Goal: Transaction & Acquisition: Obtain resource

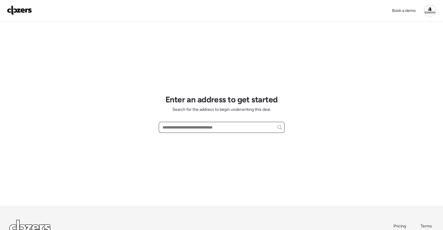
click at [205, 124] on input "text" at bounding box center [221, 128] width 121 height 8
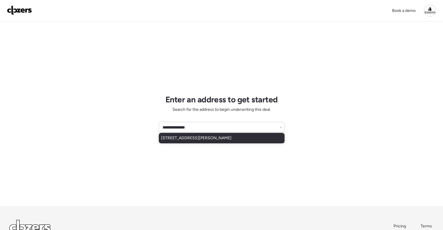
click at [211, 137] on span "805 E Curtis St, Tampa, FL, 33603" at bounding box center [196, 139] width 71 height 6
type input "**********"
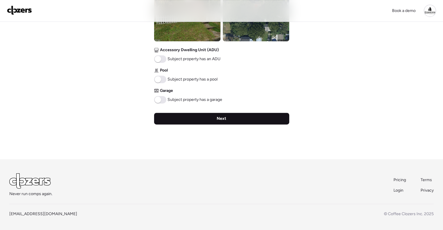
click at [224, 118] on span "Next" at bounding box center [222, 119] width 10 height 6
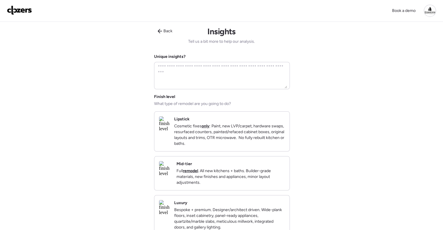
click at [242, 176] on p "Full remodel . All new kitchens + baths. Builder-grade materials, new finishes …" at bounding box center [231, 176] width 108 height 17
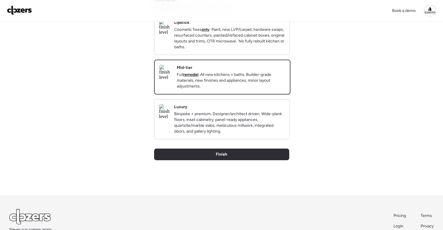
scroll to position [117, 0]
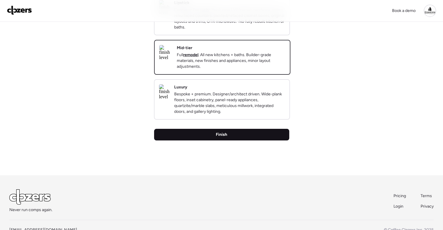
click at [226, 138] on span "Finish" at bounding box center [221, 135] width 11 height 6
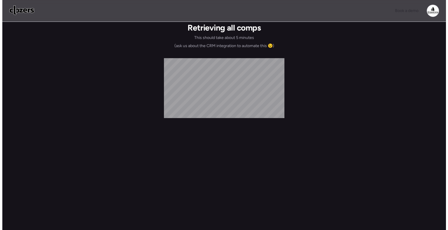
scroll to position [0, 0]
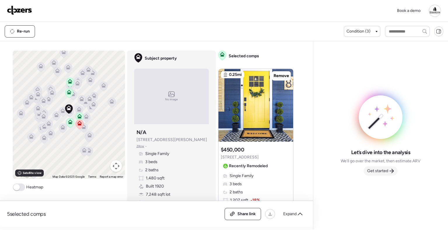
click at [383, 168] on span "Get started" at bounding box center [377, 171] width 21 height 6
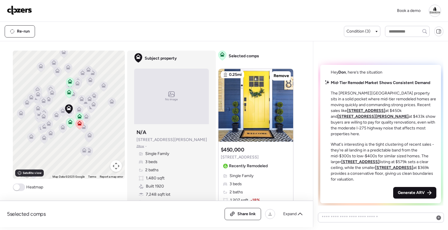
click at [409, 191] on span "Generate ARV" at bounding box center [410, 193] width 27 height 6
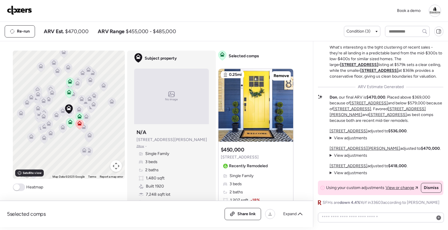
click at [237, 27] on div "Re-run ARV Est. $470,000 ARV Range $455,000 - $485,000" at bounding box center [174, 31] width 339 height 12
click at [437, 11] on div at bounding box center [434, 11] width 12 height 12
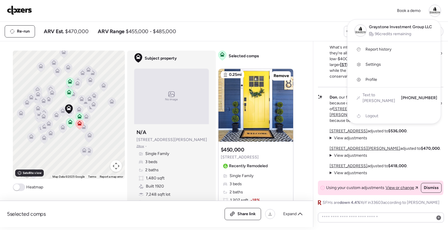
click at [388, 49] on span "Report history" at bounding box center [378, 50] width 26 height 6
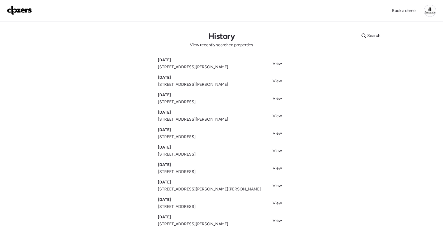
click at [31, 9] on img at bounding box center [19, 10] width 25 height 9
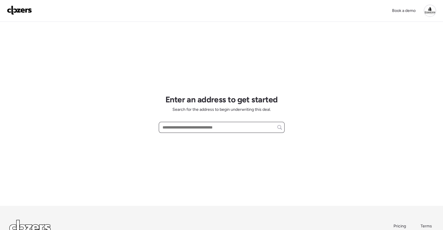
click at [185, 128] on input "text" at bounding box center [221, 128] width 121 height 8
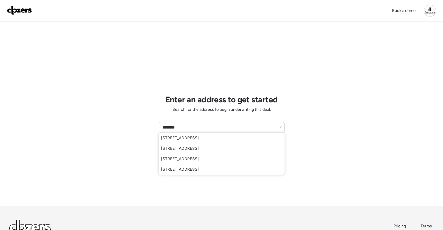
click at [137, 89] on div "Book a demo Enter an address to get started Search for the address to begin und…" at bounding box center [221, 139] width 443 height 278
click at [184, 129] on input "********" at bounding box center [221, 128] width 121 height 8
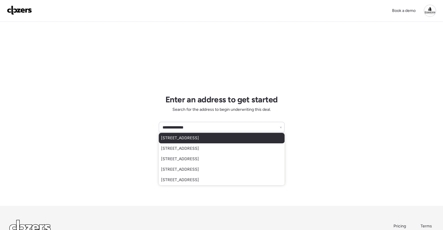
click at [194, 136] on span "[STREET_ADDRESS]" at bounding box center [180, 139] width 38 height 6
type input "**********"
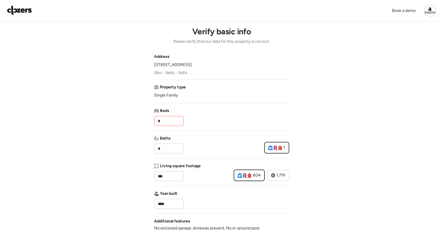
drag, startPoint x: 147, startPoint y: 117, endPoint x: 127, endPoint y: 117, distance: 20.1
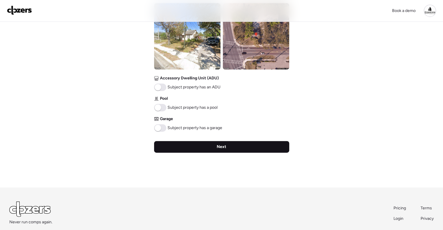
type input "*"
click at [216, 149] on div "Next" at bounding box center [221, 147] width 135 height 12
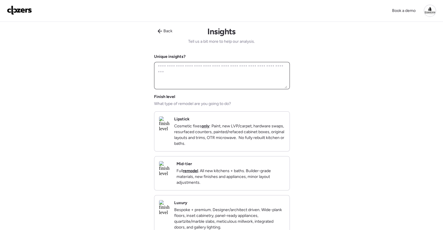
click at [212, 76] on textarea at bounding box center [222, 76] width 131 height 26
drag, startPoint x: 319, startPoint y: 141, endPoint x: 279, endPoint y: 110, distance: 50.6
click at [319, 140] on div "Book a demo Back Insights Tell us a bit more to help our analysis. Unique insig…" at bounding box center [221, 181] width 443 height 363
click at [261, 72] on textarea at bounding box center [222, 76] width 131 height 26
paste textarea "**********"
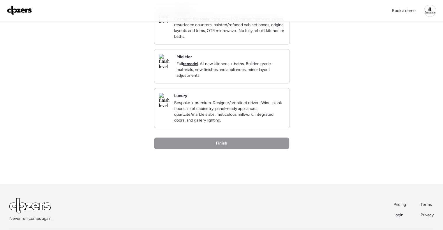
scroll to position [83, 0]
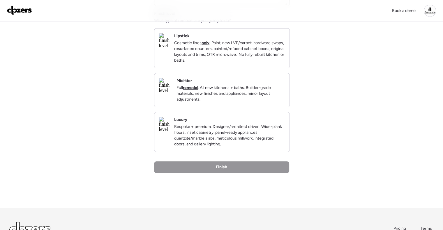
type textarea "**********"
click at [250, 98] on p "Full remodel . All new kitchens + baths. Builder-grade materials, new finishes …" at bounding box center [231, 93] width 108 height 17
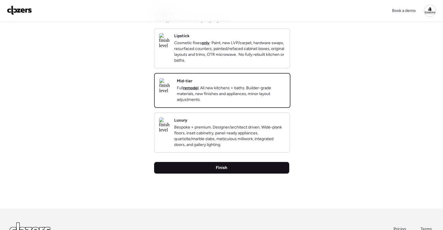
click at [235, 174] on div "Finish" at bounding box center [221, 168] width 135 height 12
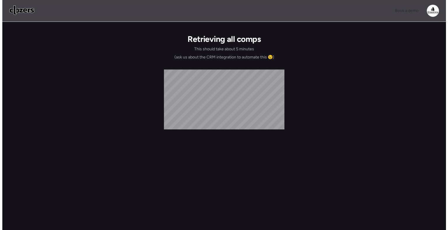
scroll to position [0, 0]
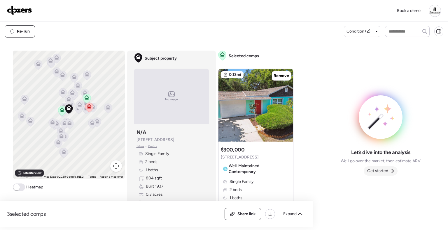
click at [391, 173] on icon at bounding box center [391, 171] width 5 height 5
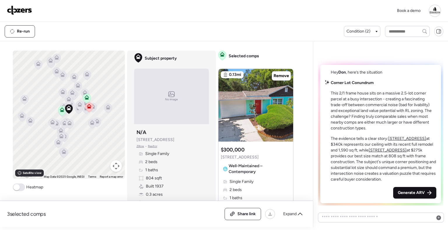
click at [411, 193] on span "Generate ARV" at bounding box center [410, 193] width 27 height 6
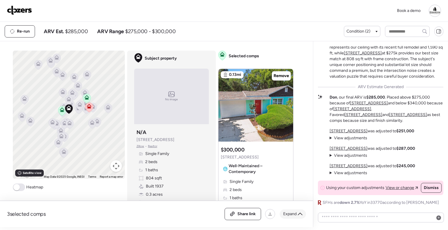
click at [295, 212] on span "Expand" at bounding box center [289, 215] width 13 height 6
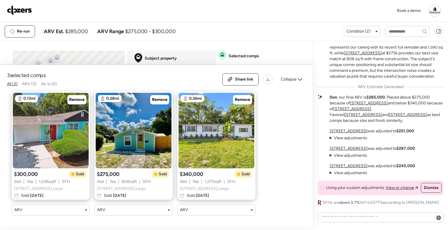
click at [68, 179] on span "SFH" at bounding box center [66, 182] width 8 height 6
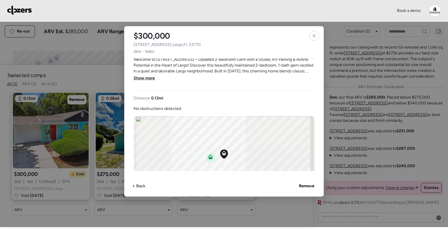
scroll to position [146, 0]
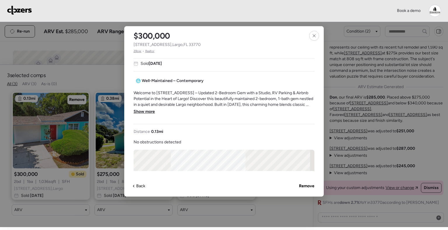
click at [148, 115] on span "Show more" at bounding box center [143, 112] width 21 height 6
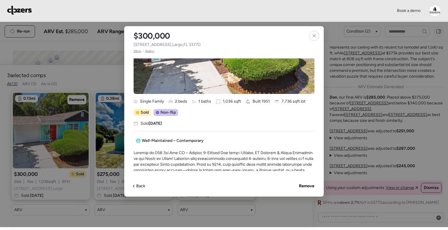
scroll to position [85, 0]
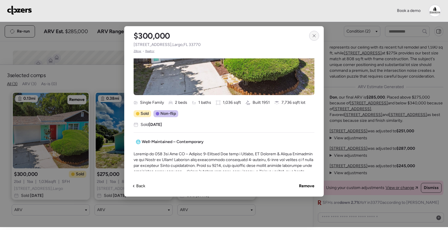
click at [314, 32] on div at bounding box center [314, 36] width 10 height 10
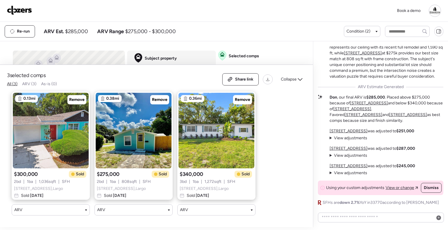
click at [290, 77] on span "Collapse" at bounding box center [289, 80] width 16 height 6
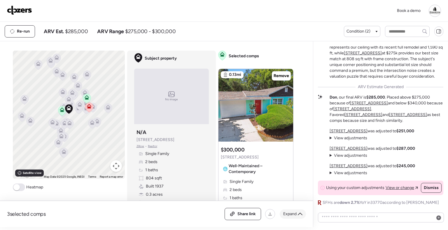
click at [286, 213] on span "Expand" at bounding box center [289, 215] width 13 height 6
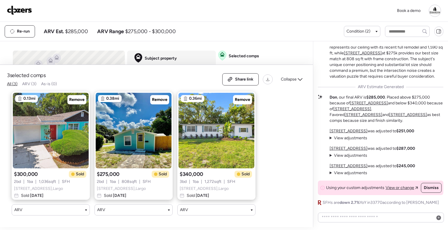
click at [66, 158] on img at bounding box center [51, 131] width 76 height 76
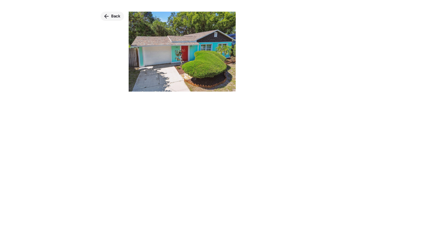
click at [112, 17] on span "Back" at bounding box center [115, 16] width 9 height 6
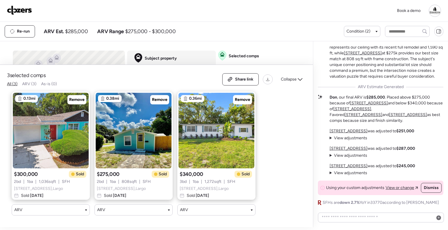
click at [54, 186] on span "[STREET_ADDRESS]" at bounding box center [38, 189] width 49 height 6
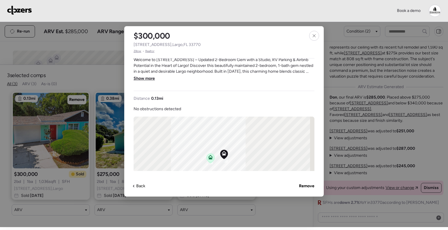
scroll to position [117, 0]
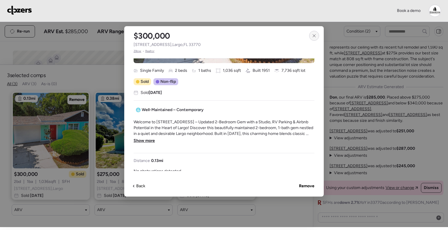
click at [311, 38] on div at bounding box center [314, 36] width 10 height 10
